Goal: Task Accomplishment & Management: Use online tool/utility

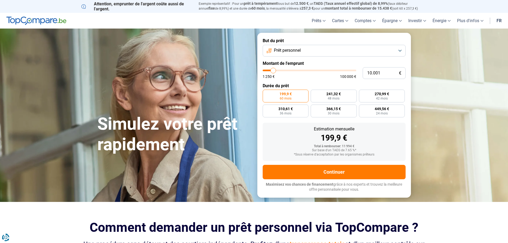
type input "11.500"
type input "11500"
type input "13.000"
type input "13000"
type input "13.500"
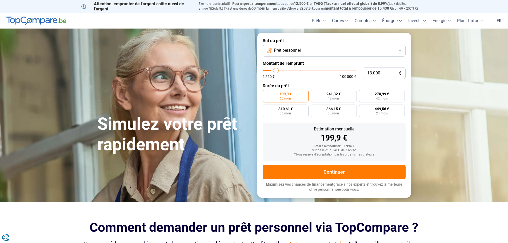
type input "13500"
type input "14.250"
type input "14250"
type input "14.500"
type input "14500"
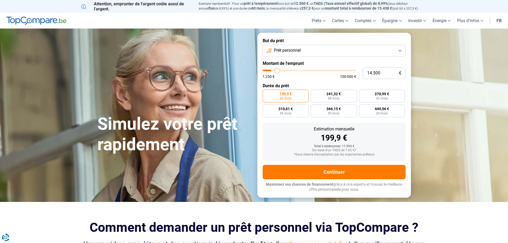
type input "14.750"
type input "14750"
type input "15.000"
type input "15000"
type input "15.500"
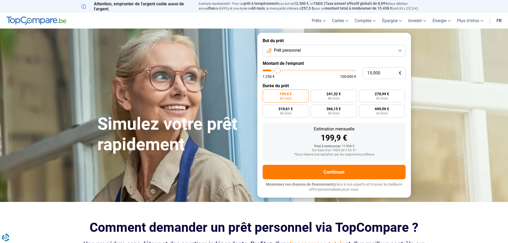
type input "15500"
type input "15.750"
type input "15750"
type input "16.000"
type input "16000"
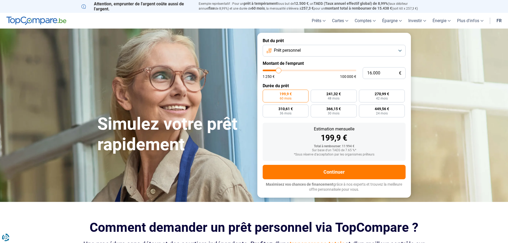
type input "16.500"
type input "16500"
type input "17.000"
type input "17000"
type input "17.250"
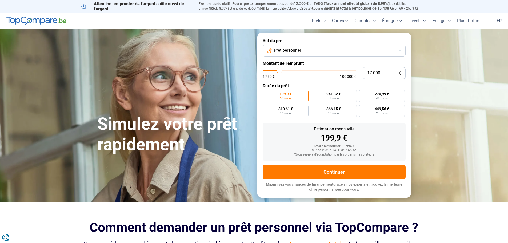
type input "17250"
type input "17.500"
type input "17500"
type input "17.750"
type input "17750"
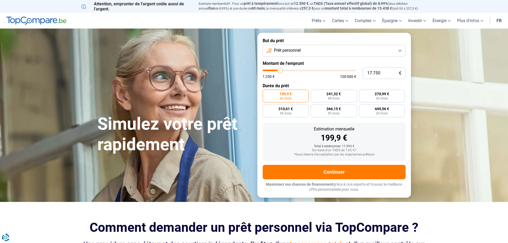
type input "18.000"
type input "18000"
type input "18.750"
type input "18750"
type input "19.000"
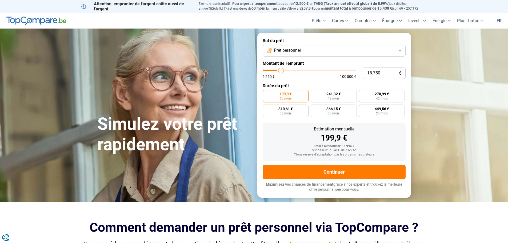
type input "19000"
type input "19.250"
type input "19250"
type input "20.000"
type input "20000"
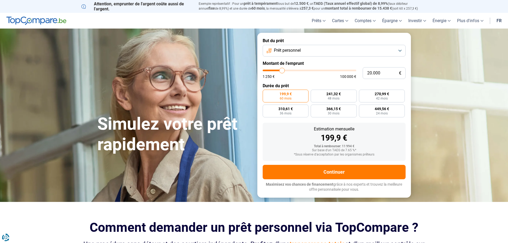
type input "20.500"
type input "20500"
type input "20.750"
type input "20750"
type input "21.250"
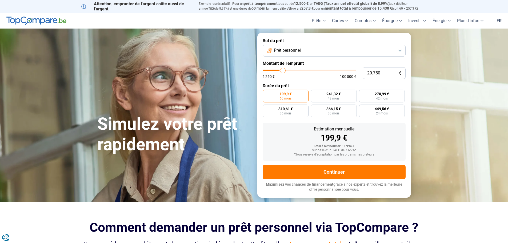
type input "21250"
type input "21.500"
type input "21500"
type input "22.000"
type input "22000"
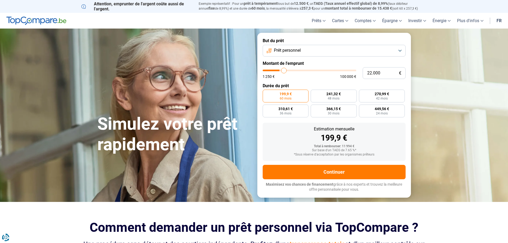
type input "22.250"
type input "22250"
type input "22.750"
type input "22750"
type input "23.250"
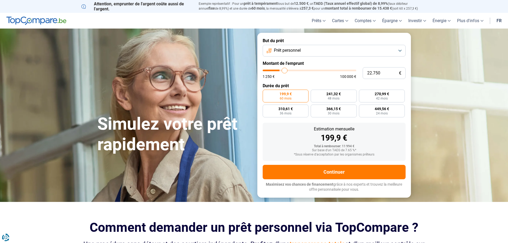
type input "23250"
type input "23.500"
type input "23500"
type input "23.750"
type input "23750"
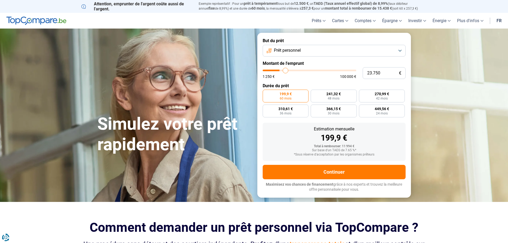
type input "24.500"
type input "24500"
type input "24.750"
type input "24750"
type input "25.000"
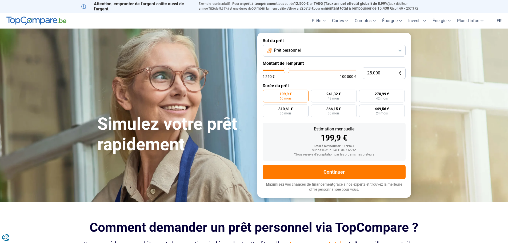
drag, startPoint x: 278, startPoint y: 72, endPoint x: 287, endPoint y: 72, distance: 8.5
type input "25000"
click at [287, 71] on input "range" at bounding box center [310, 71] width 94 height 2
radio input "false"
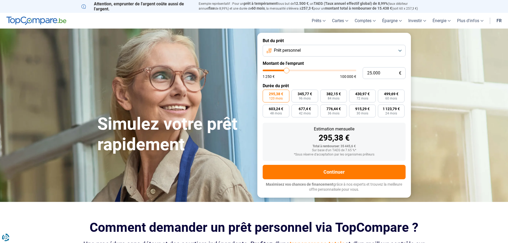
type input "20.750"
type input "20750"
type input "21.000"
type input "21000"
click at [283, 70] on input "range" at bounding box center [310, 71] width 94 height 2
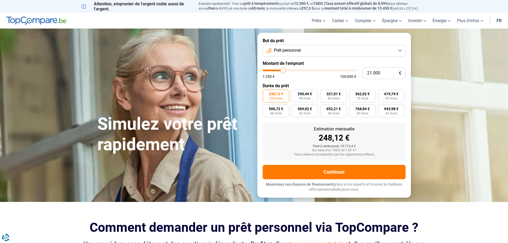
type input "21.500"
type input "21500"
type input "22.000"
type input "22000"
type input "22.250"
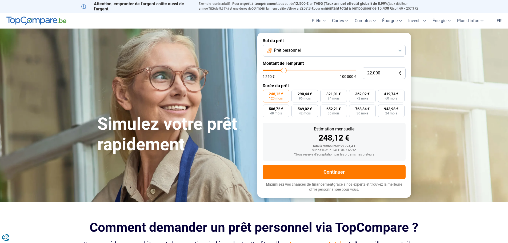
type input "22250"
type input "23.000"
type input "23000"
type input "23.250"
type input "23250"
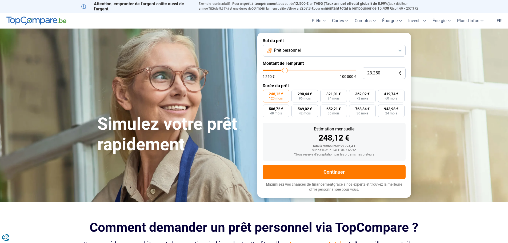
type input "23.500"
type input "23500"
type input "23.250"
type input "23250"
type input "23.000"
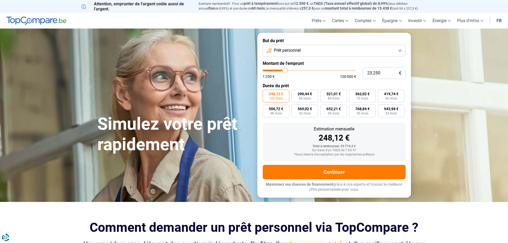
type input "23000"
type input "22.750"
type input "22750"
type input "22.250"
type input "22250"
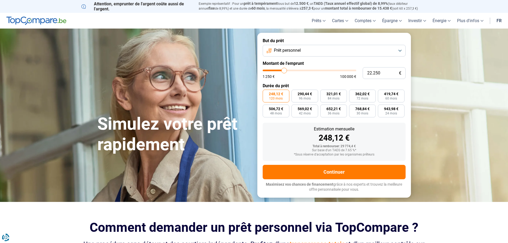
type input "22.000"
type input "22000"
type input "21.750"
type input "21750"
type input "21.500"
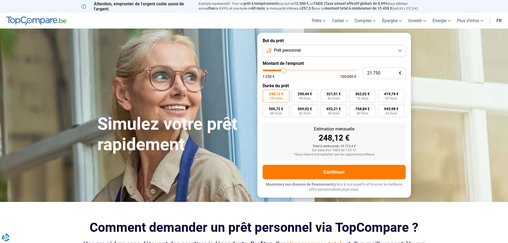
type input "21500"
type input "21.250"
type input "21250"
type input "20.750"
type input "20750"
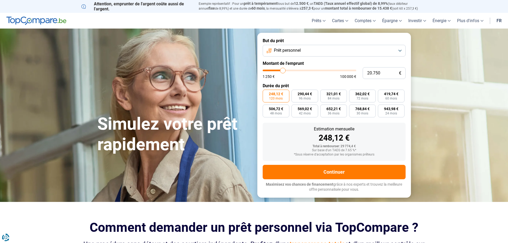
type input "20.250"
type input "20250"
type input "20.000"
type input "20000"
type input "19.750"
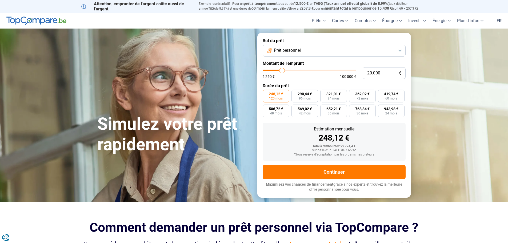
type input "19750"
type input "19.250"
type input "19250"
type input "19.750"
type input "19750"
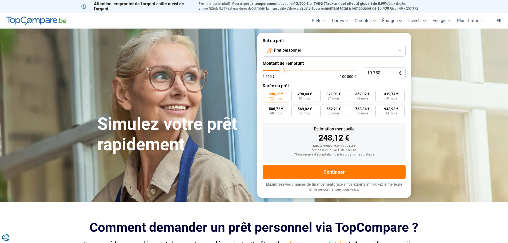
type input "20.000"
type input "20000"
click at [282, 70] on input "range" at bounding box center [310, 71] width 94 height 2
radio input "true"
